Goal: Navigation & Orientation: Find specific page/section

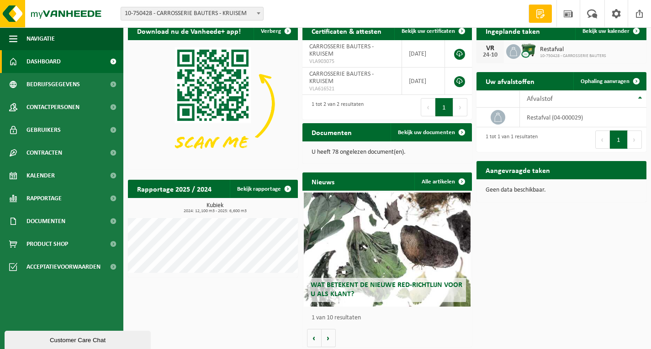
scroll to position [14, 0]
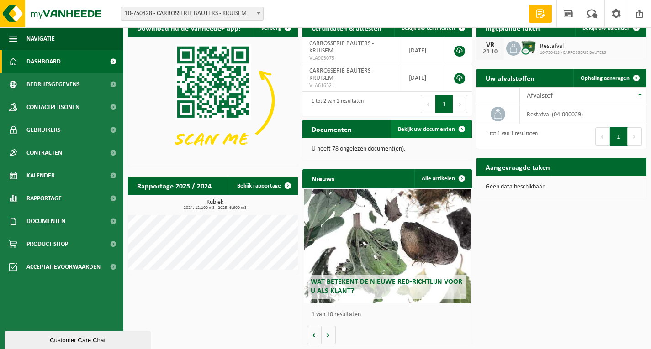
click at [405, 126] on span "Bekijk uw documenten" at bounding box center [426, 129] width 57 height 6
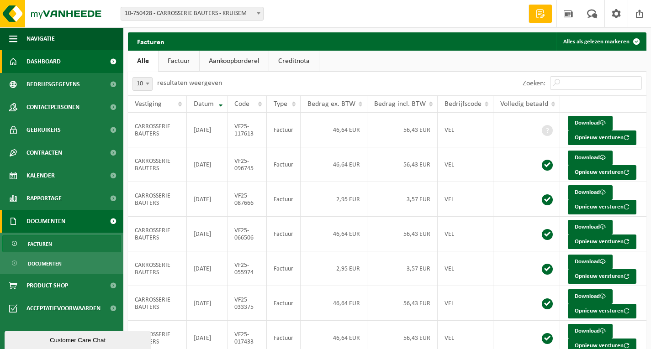
click at [43, 63] on span "Dashboard" at bounding box center [43, 61] width 34 height 23
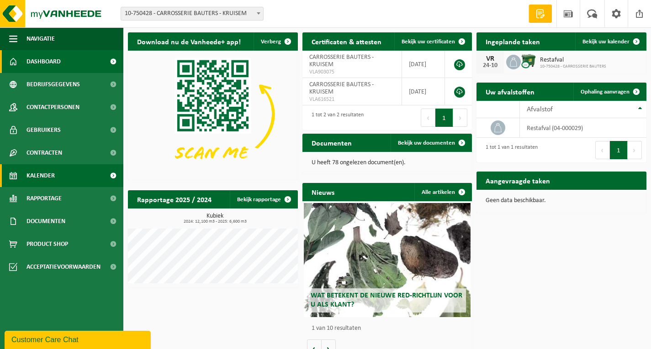
click at [62, 171] on link "Kalender" at bounding box center [61, 175] width 123 height 23
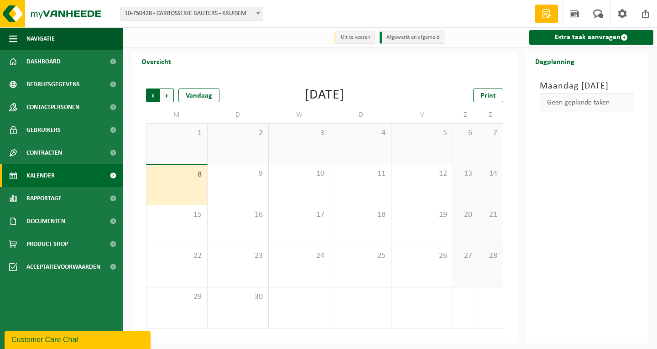
click at [169, 97] on span "Volgende" at bounding box center [167, 96] width 14 height 14
